Goal: Information Seeking & Learning: Learn about a topic

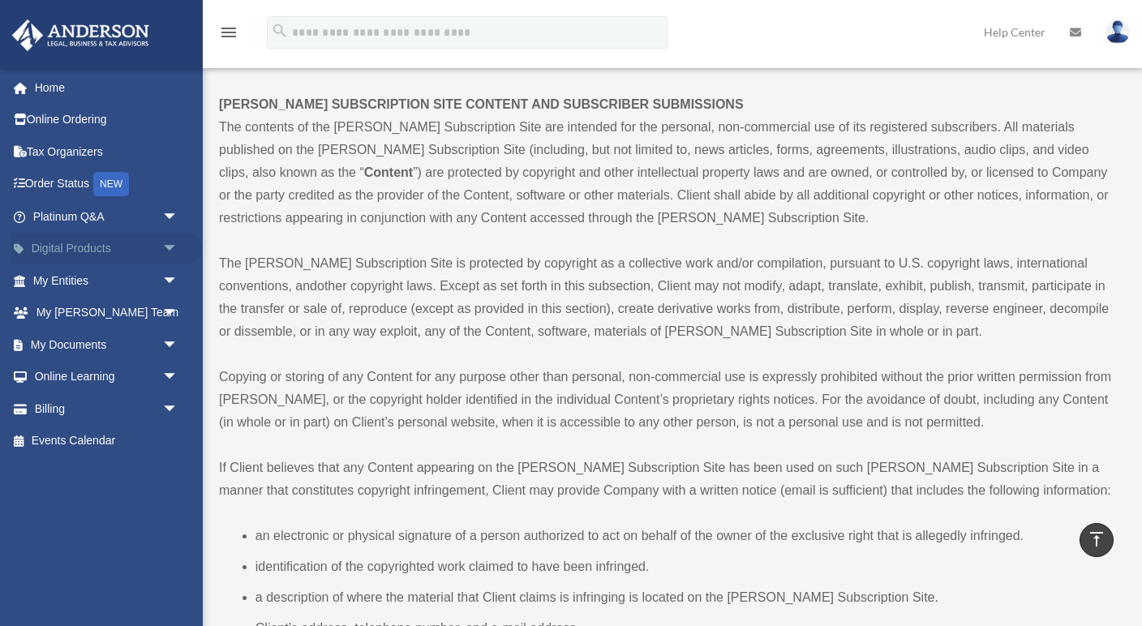
scroll to position [2558, 0]
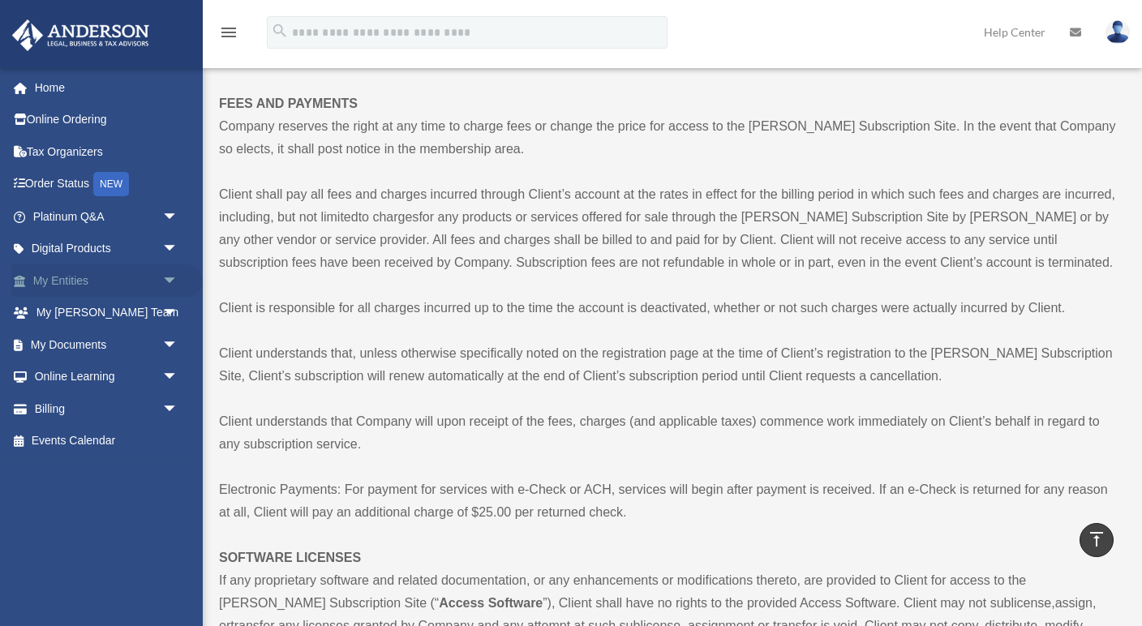
click at [64, 271] on link "My Entities arrow_drop_down" at bounding box center [106, 280] width 191 height 32
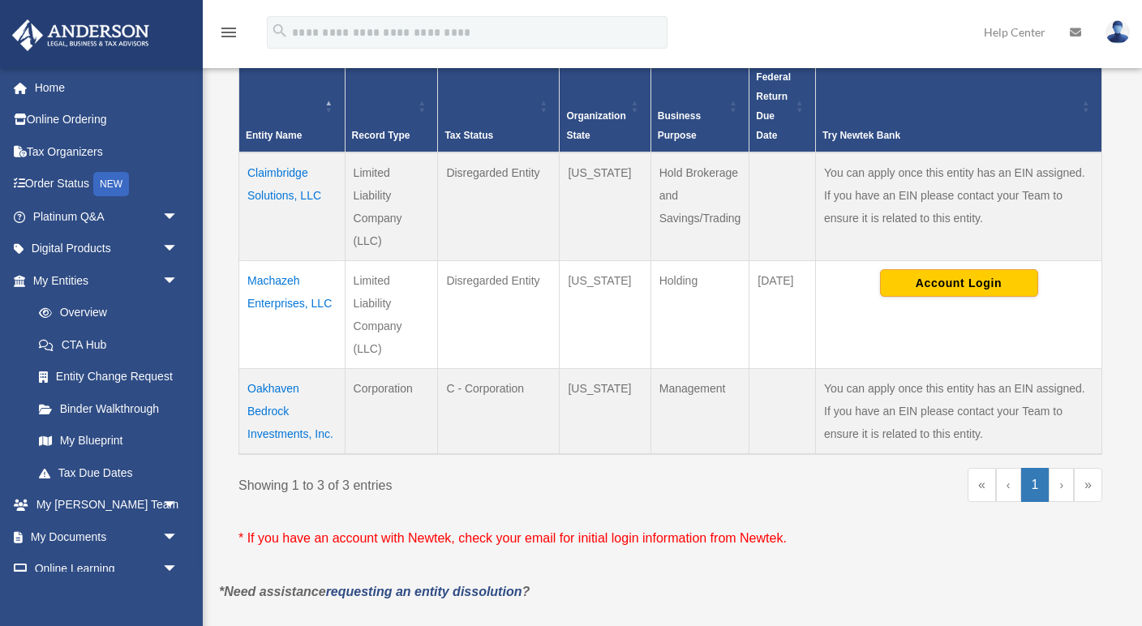
scroll to position [327, 0]
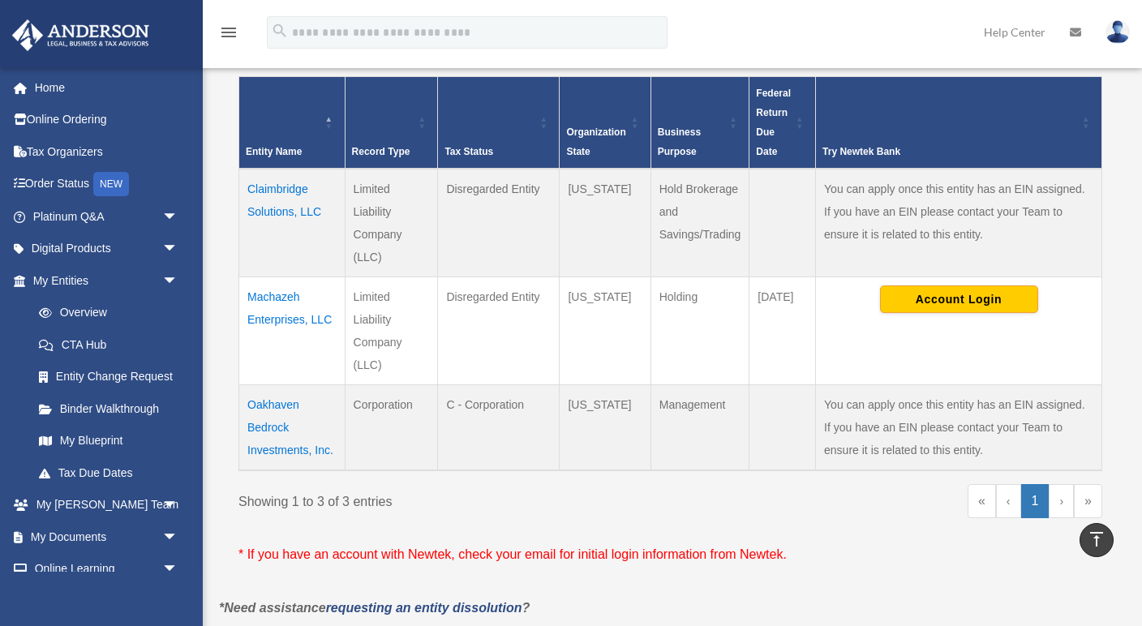
click at [273, 412] on td "Oakhaven Bedrock Investments, Inc." at bounding box center [292, 428] width 106 height 86
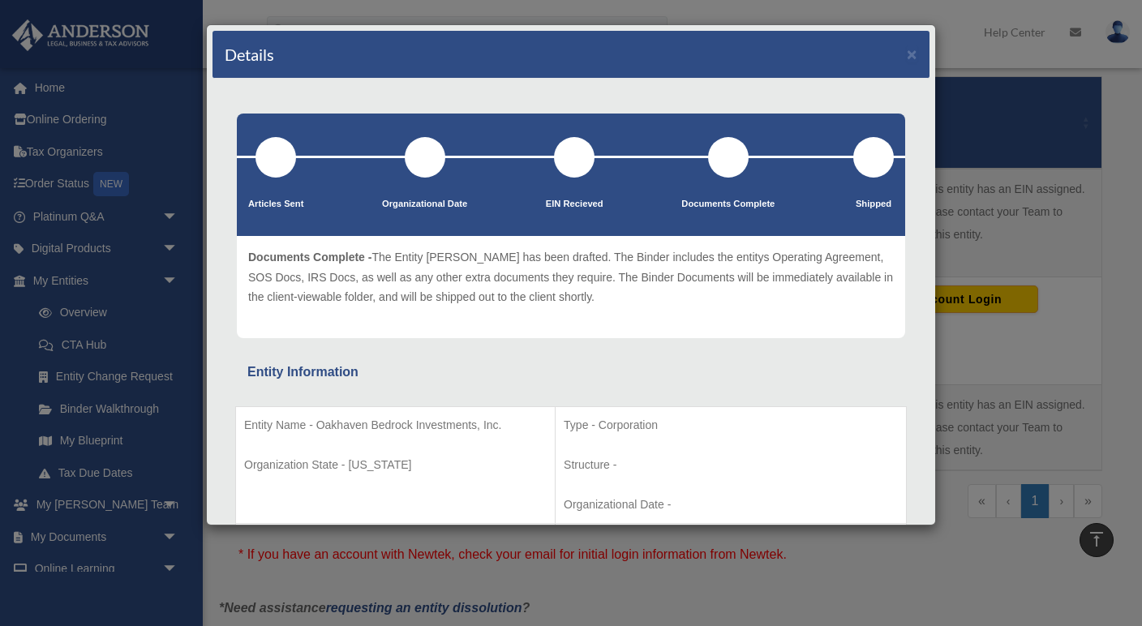
click at [918, 54] on div "Details ×" at bounding box center [570, 55] width 717 height 48
click at [914, 58] on button "×" at bounding box center [912, 53] width 11 height 17
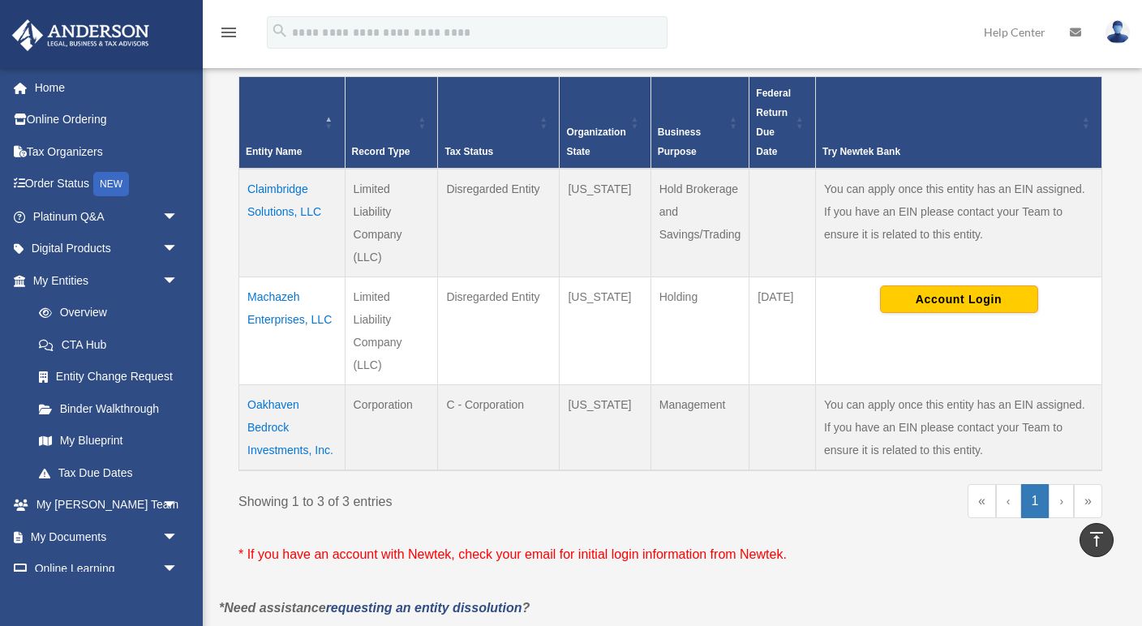
click at [291, 183] on td "Claimbridge Solutions, LLC" at bounding box center [292, 223] width 106 height 109
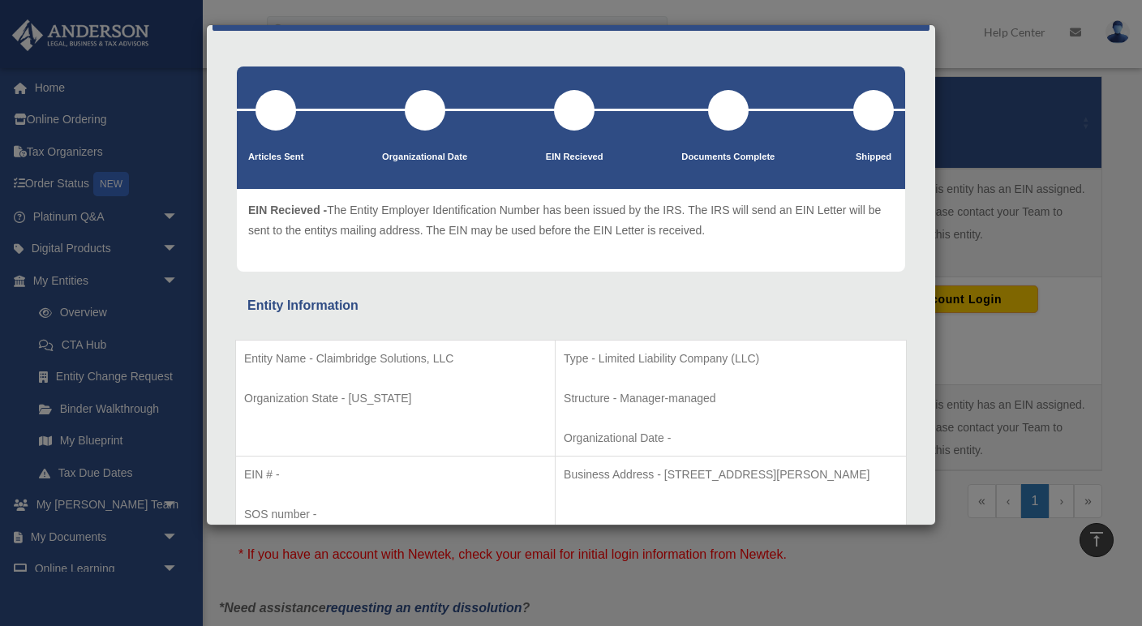
scroll to position [54, 0]
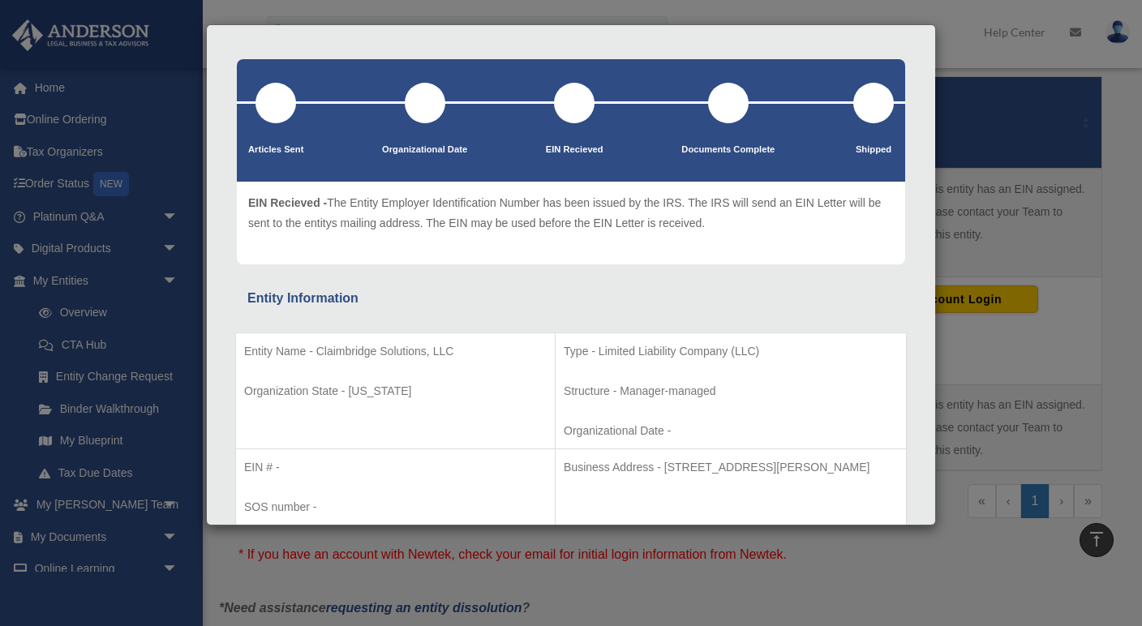
click at [988, 251] on div "Details × Articles Sent Organizational Date" at bounding box center [571, 313] width 1142 height 626
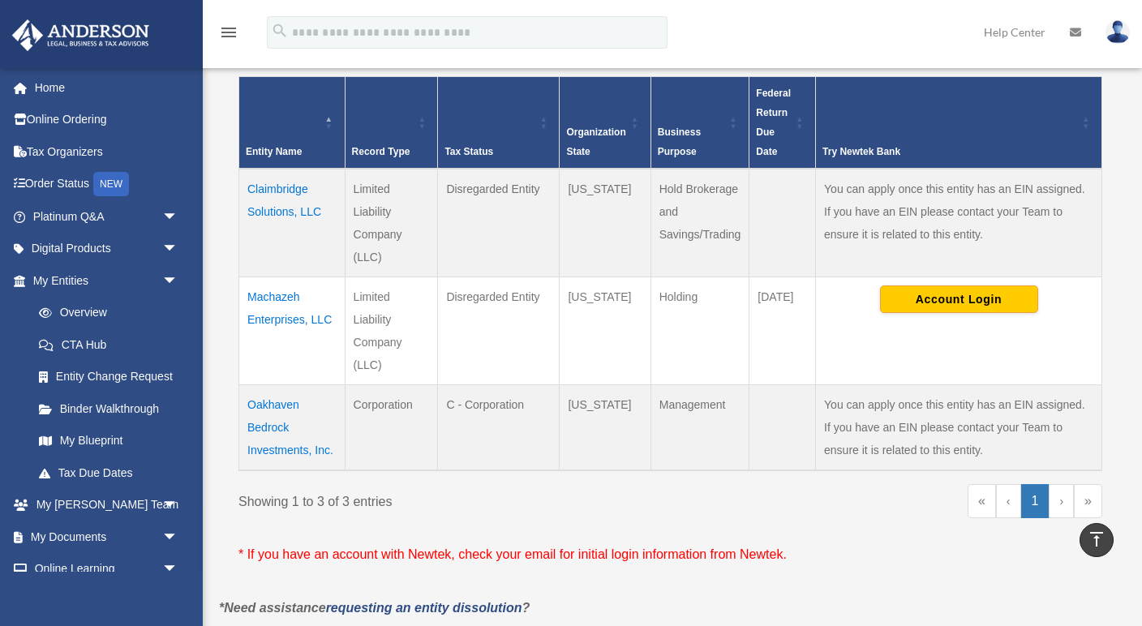
click at [273, 434] on td "Oakhaven Bedrock Investments, Inc." at bounding box center [292, 428] width 106 height 86
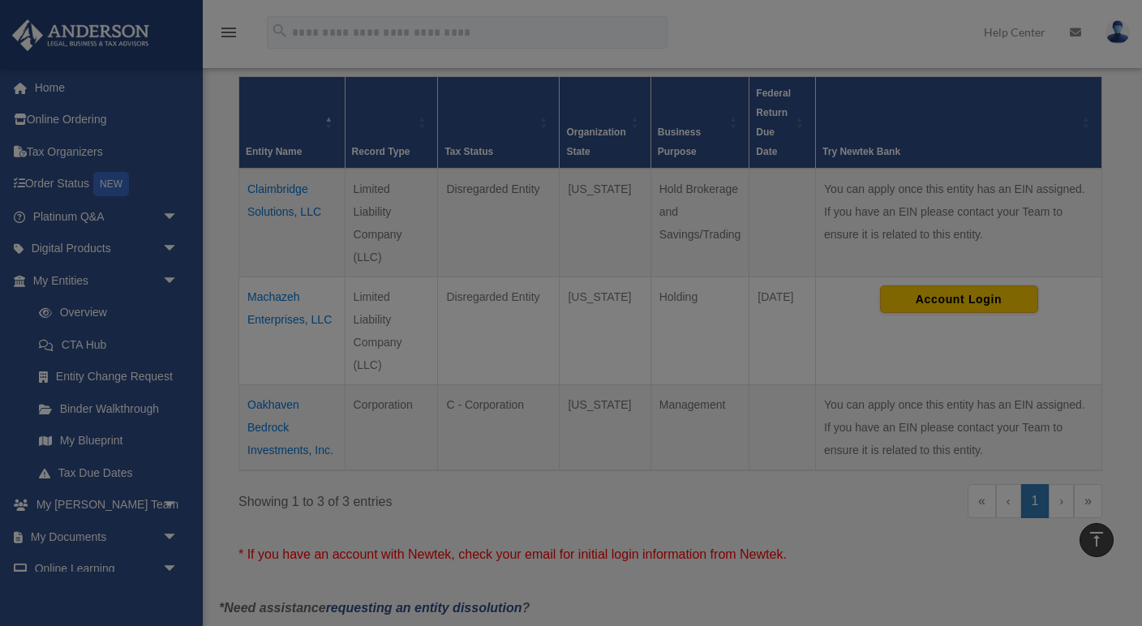
scroll to position [0, 0]
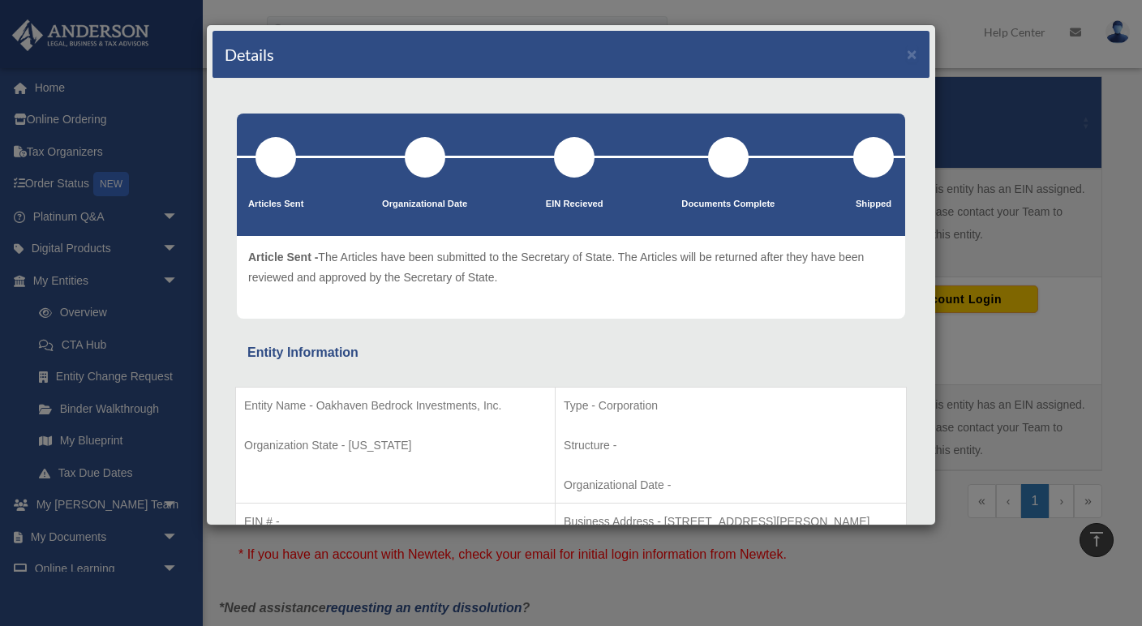
click at [1030, 247] on div "Details × Articles Sent Organizational Date" at bounding box center [571, 313] width 1142 height 626
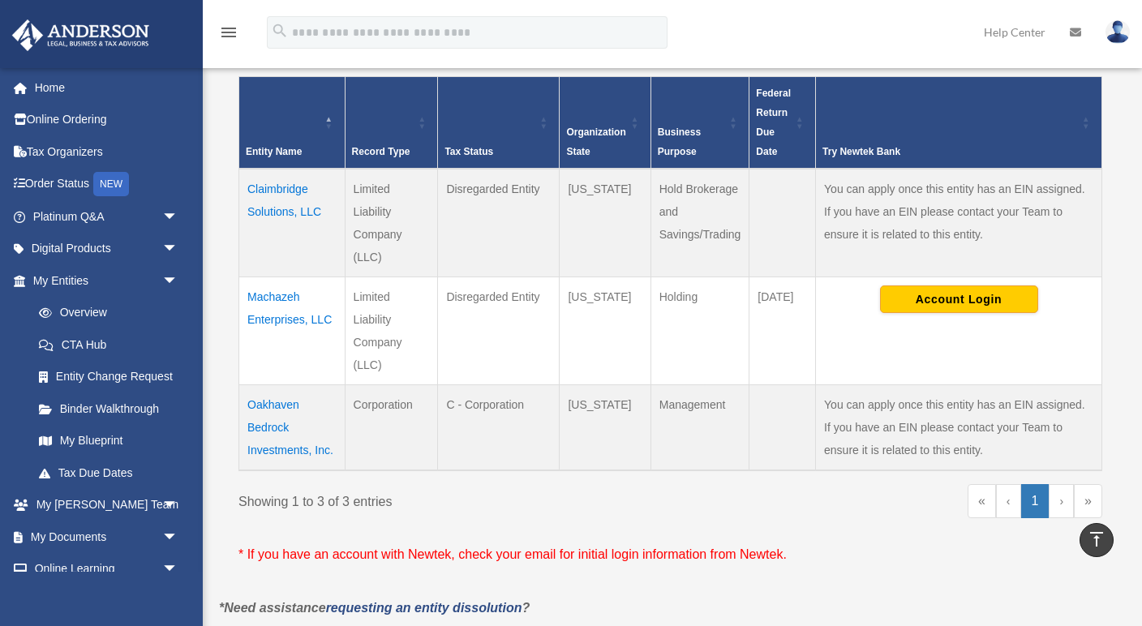
click at [288, 196] on td "Claimbridge Solutions, LLC" at bounding box center [292, 223] width 106 height 109
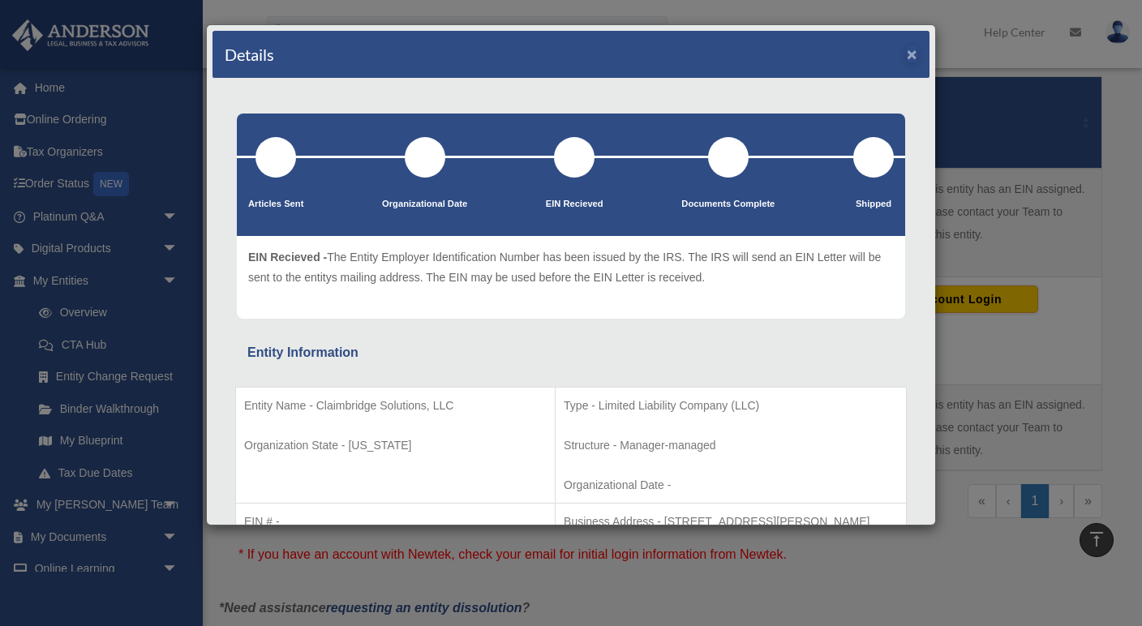
click at [915, 61] on button "×" at bounding box center [912, 53] width 11 height 17
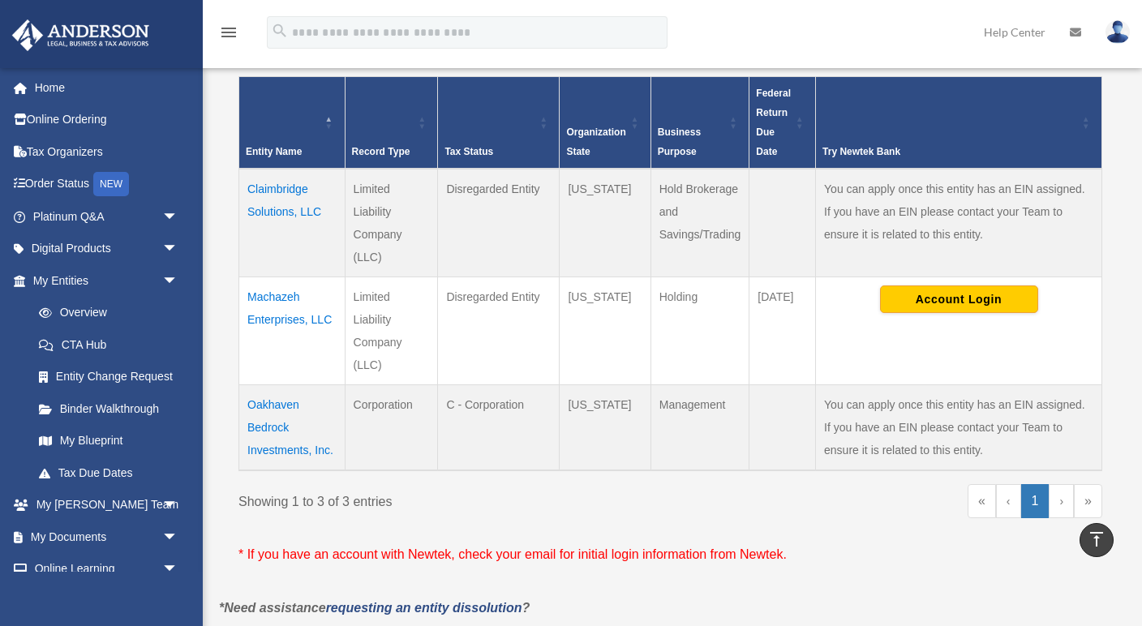
click at [289, 204] on td "Claimbridge Solutions, LLC" at bounding box center [292, 223] width 106 height 109
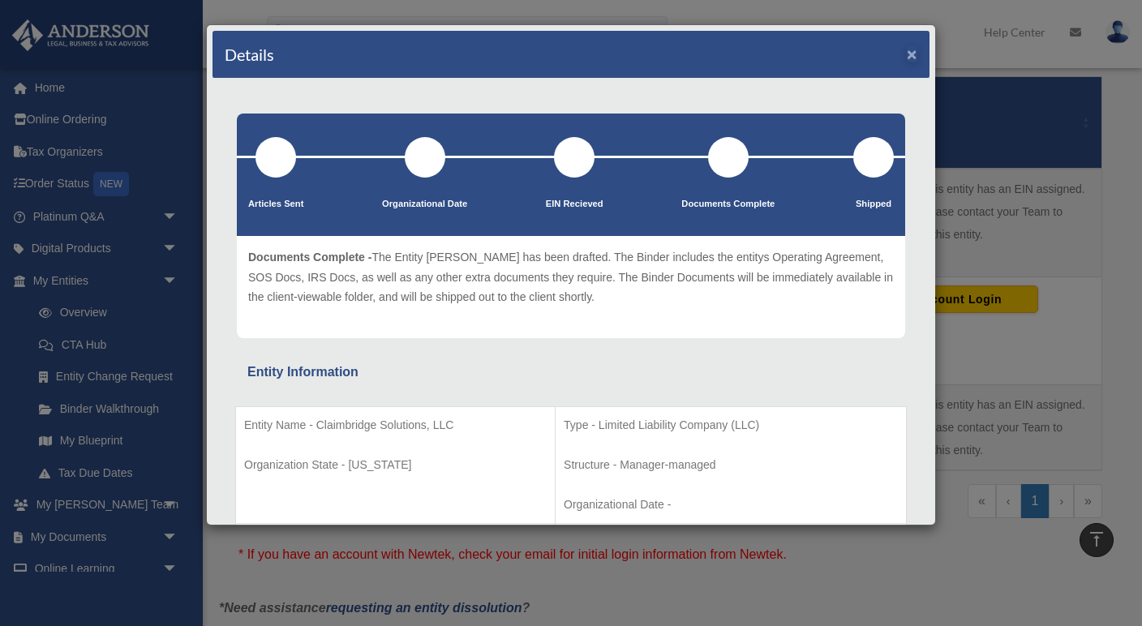
click at [911, 53] on button "×" at bounding box center [912, 53] width 11 height 17
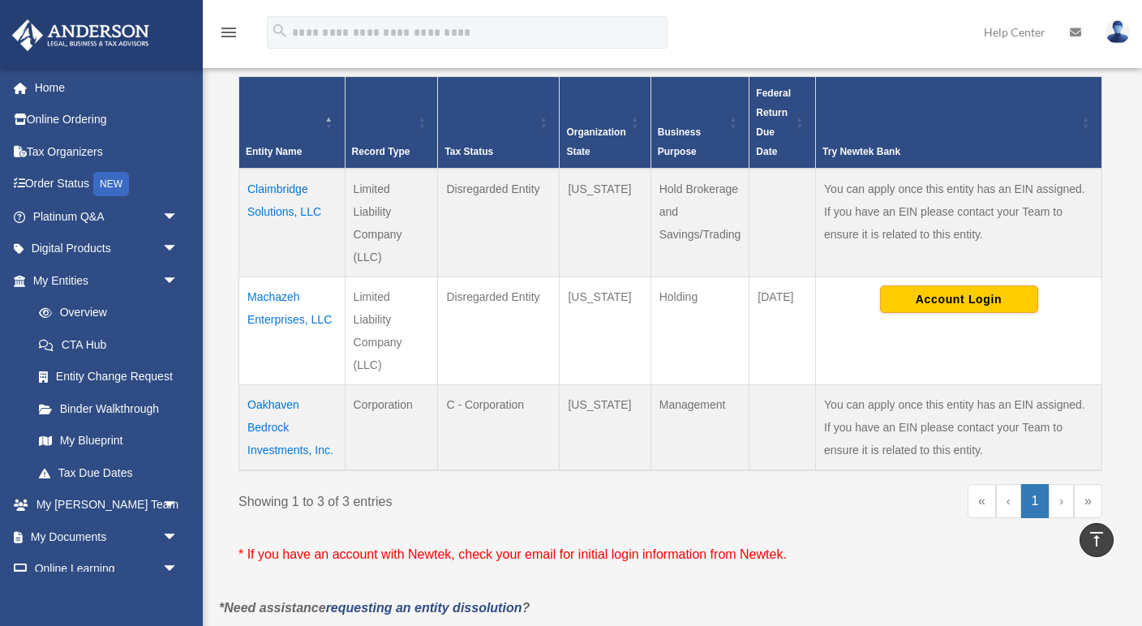
click at [265, 294] on td "Machazeh Enterprises, LLC" at bounding box center [292, 331] width 106 height 108
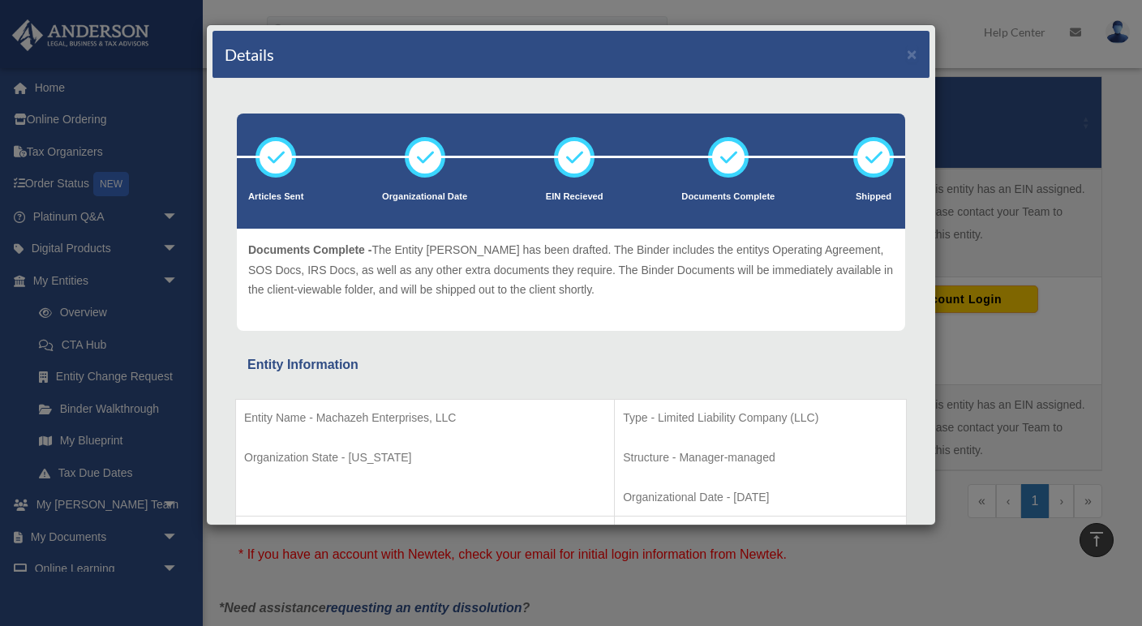
click at [899, 54] on div "Details ×" at bounding box center [570, 55] width 717 height 48
click at [910, 55] on button "×" at bounding box center [912, 53] width 11 height 17
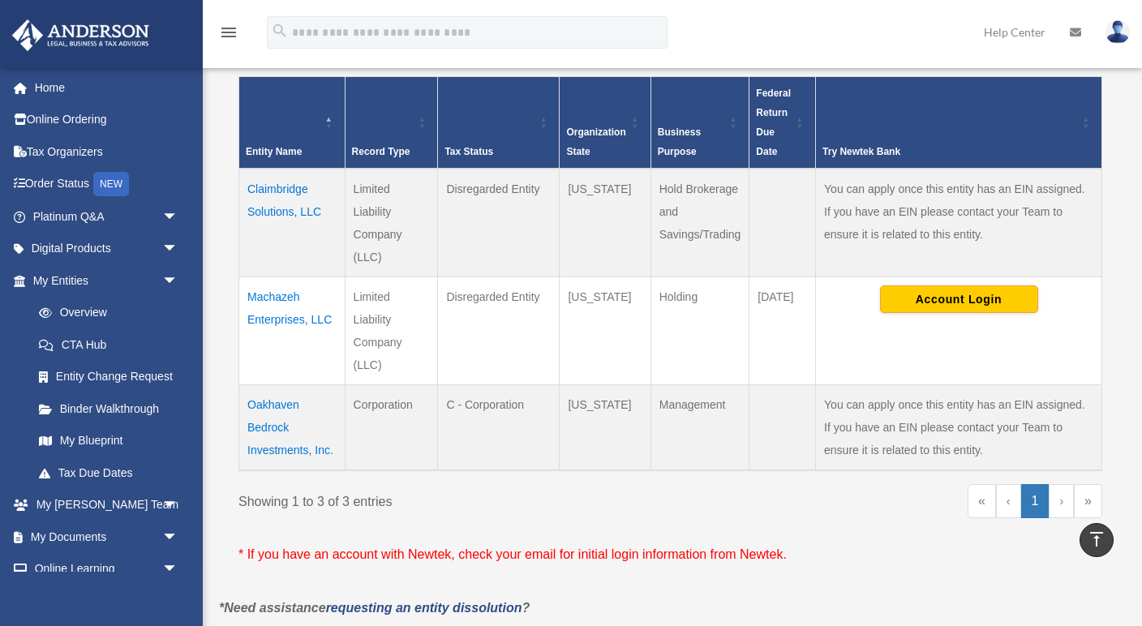
click at [271, 398] on td "Oakhaven Bedrock Investments, Inc." at bounding box center [292, 428] width 106 height 86
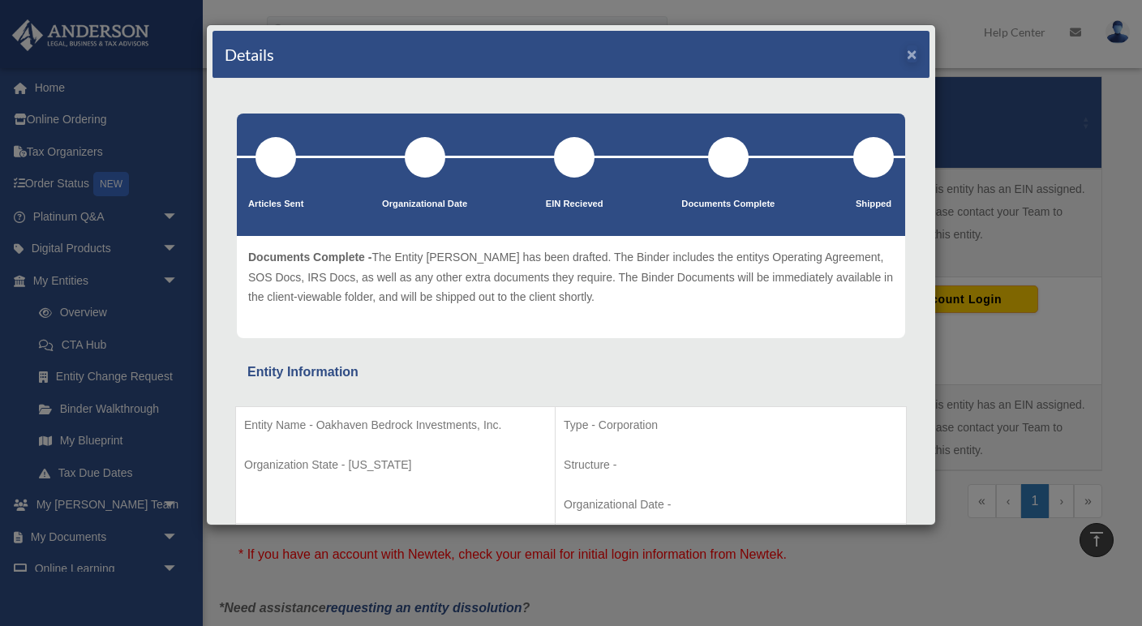
click at [914, 53] on button "×" at bounding box center [912, 53] width 11 height 17
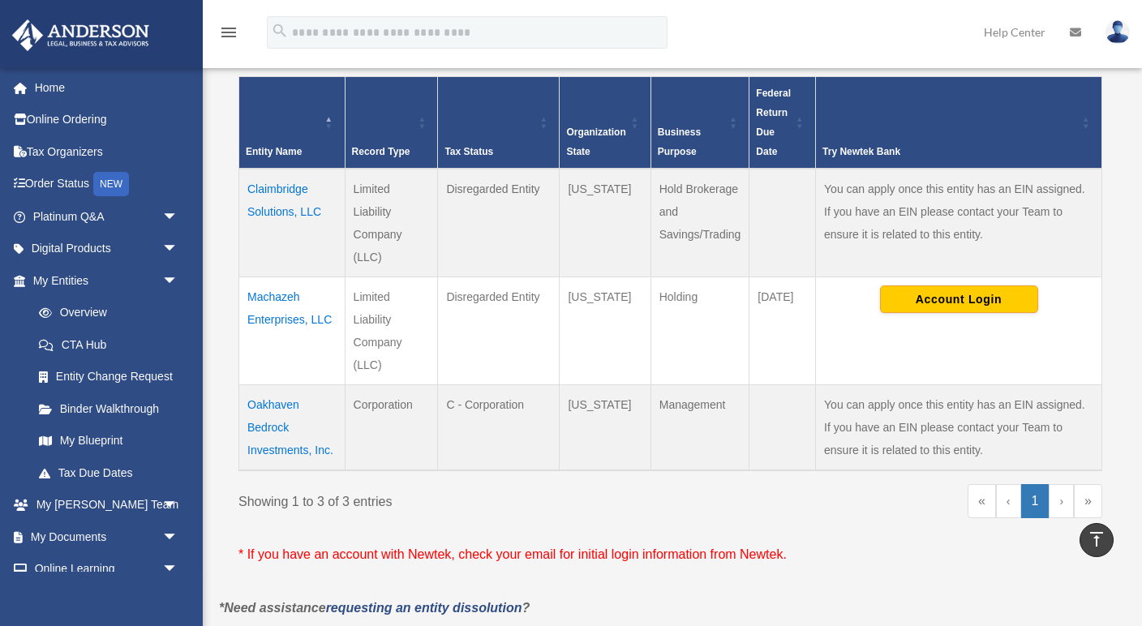
click at [268, 292] on td "Machazeh Enterprises, LLC" at bounding box center [292, 331] width 106 height 108
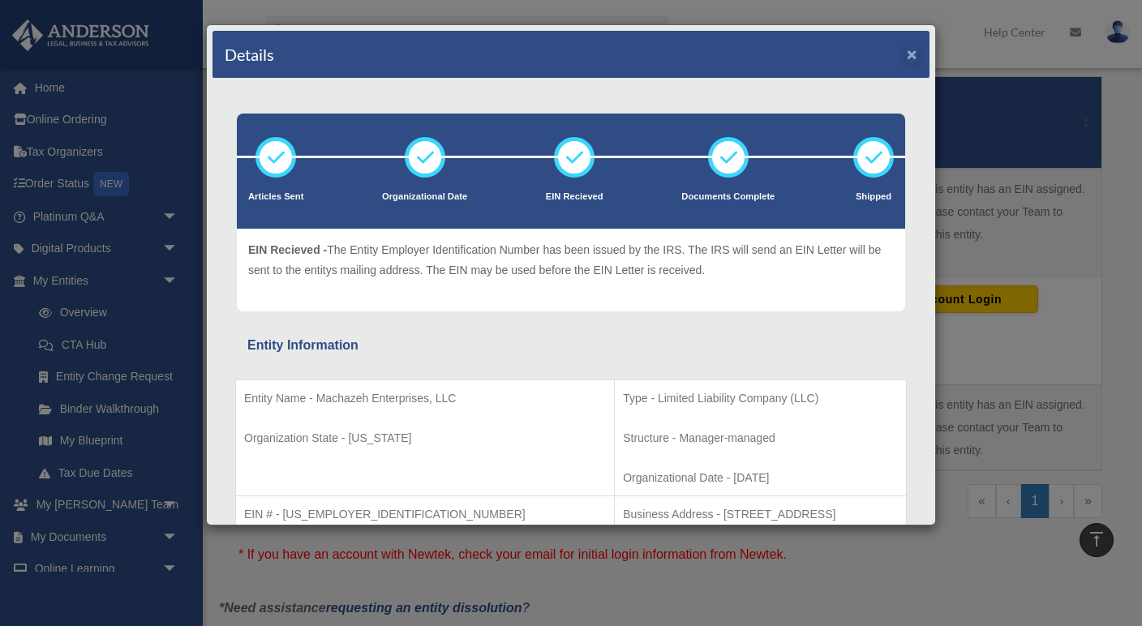
click at [911, 56] on button "×" at bounding box center [912, 53] width 11 height 17
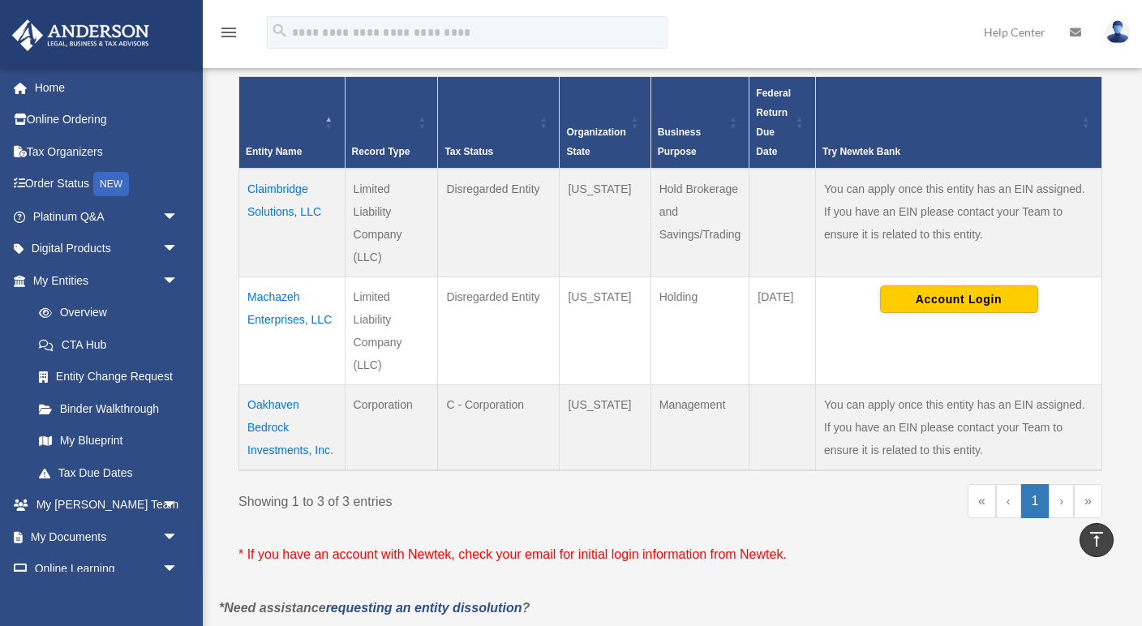
click at [274, 207] on td "Claimbridge Solutions, LLC" at bounding box center [292, 223] width 106 height 109
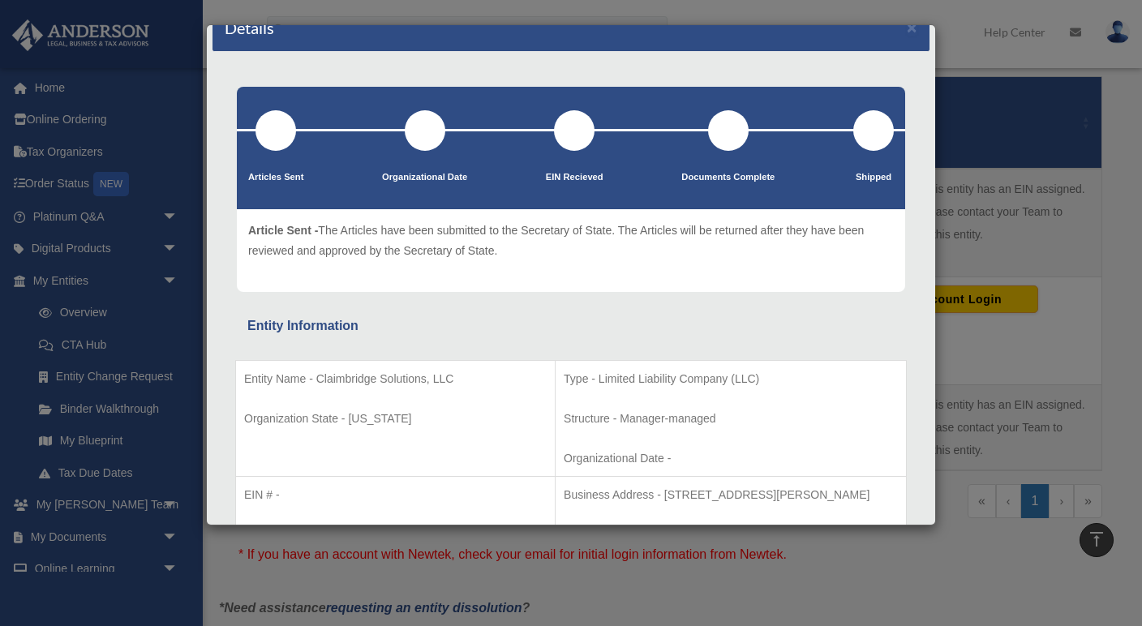
scroll to position [46, 0]
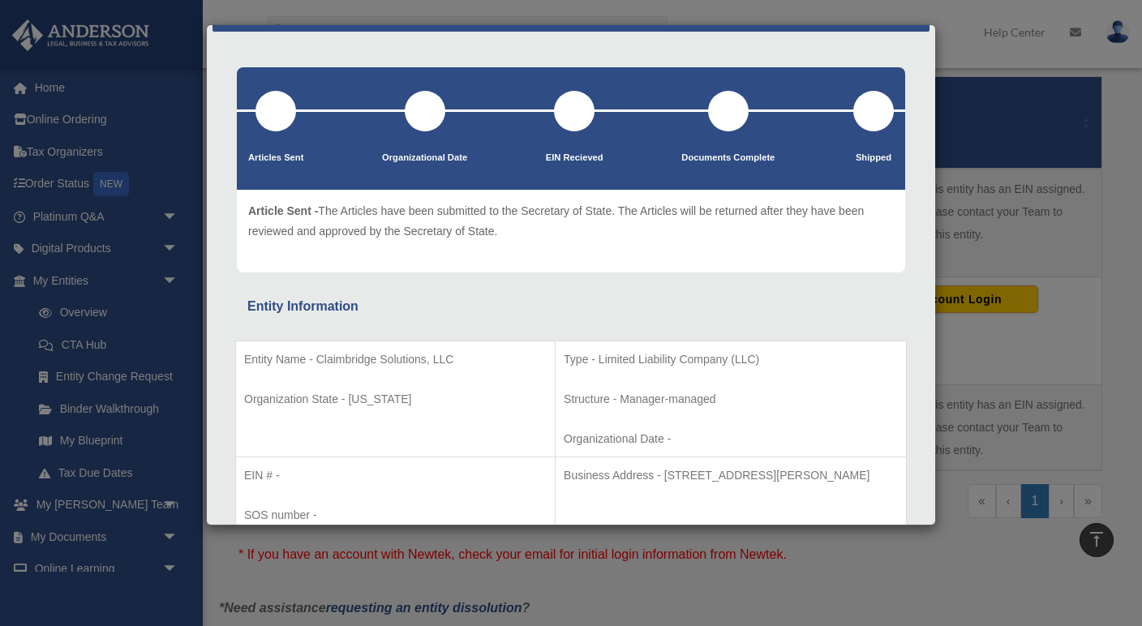
click at [469, 212] on p "Article Sent - The Articles have been submitted to the Secretary of State. The …" at bounding box center [571, 221] width 646 height 40
click at [984, 59] on div "Details × Articles Sent Organizational Date" at bounding box center [571, 313] width 1142 height 626
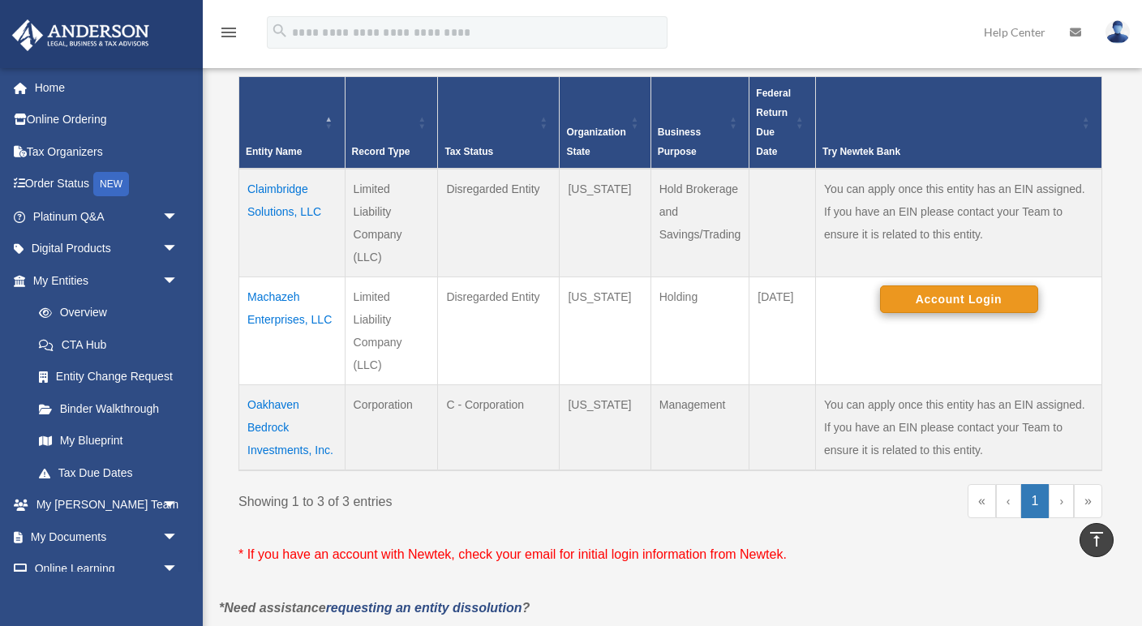
click at [951, 295] on button "Account Login" at bounding box center [959, 299] width 158 height 28
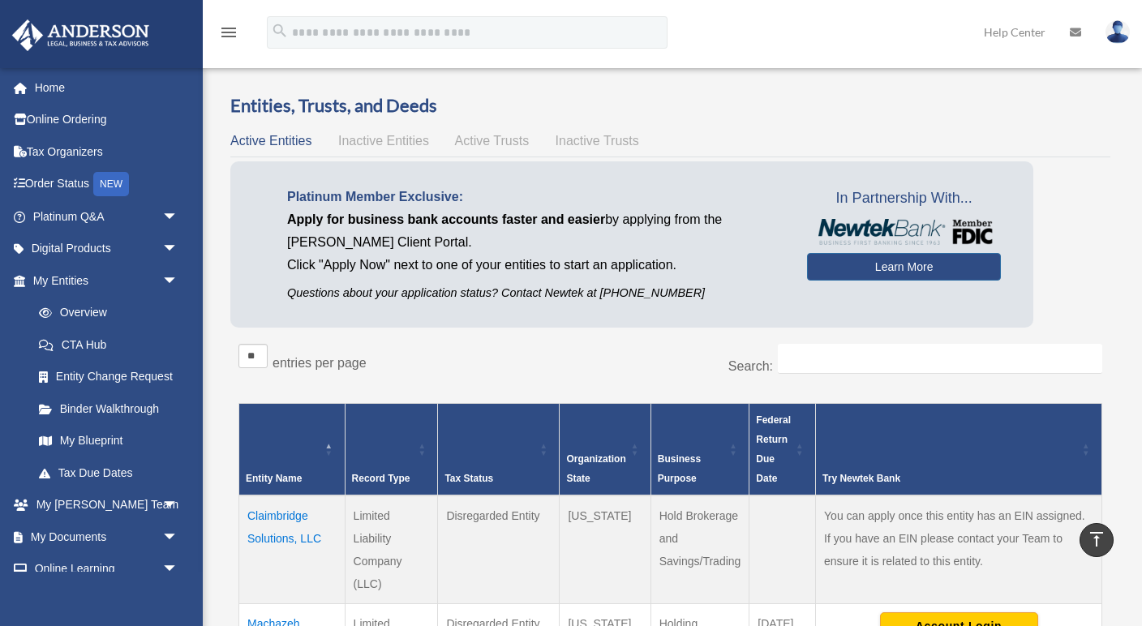
scroll to position [0, 0]
